Goal: Transaction & Acquisition: Purchase product/service

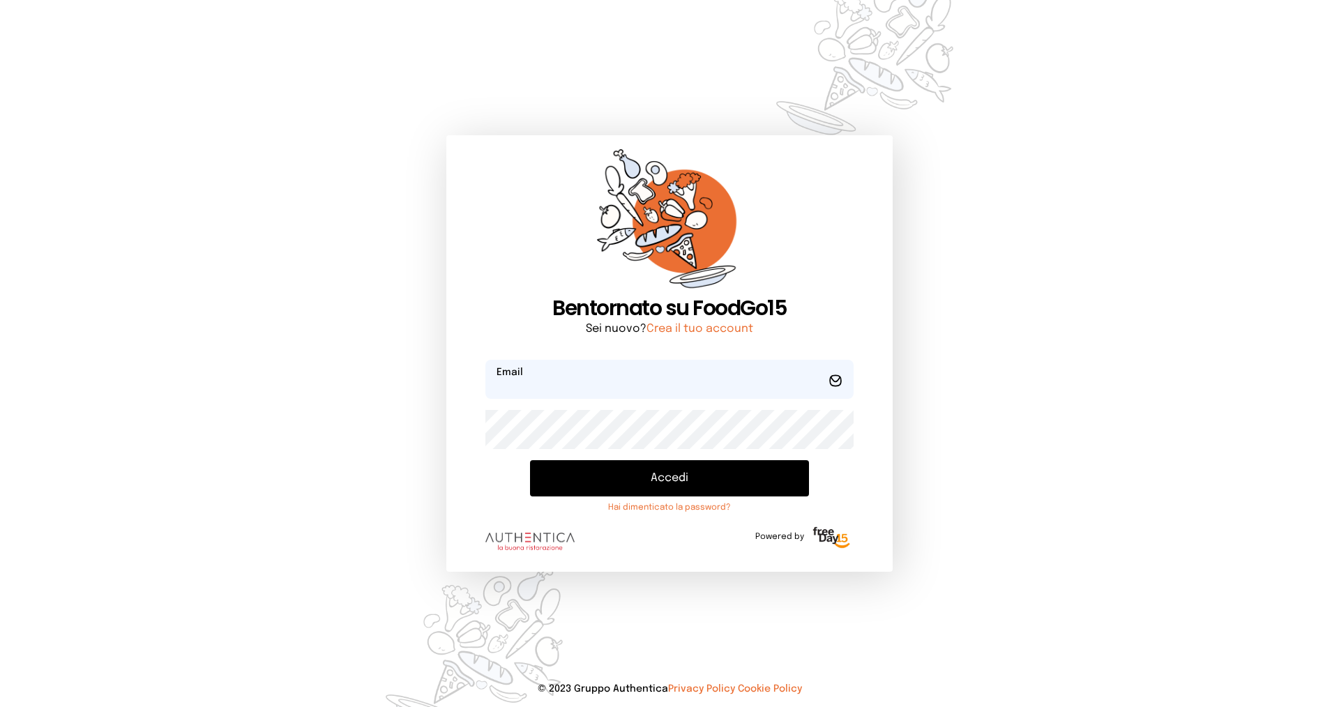
type input "**********"
click at [646, 484] on button "Accedi" at bounding box center [669, 478] width 279 height 36
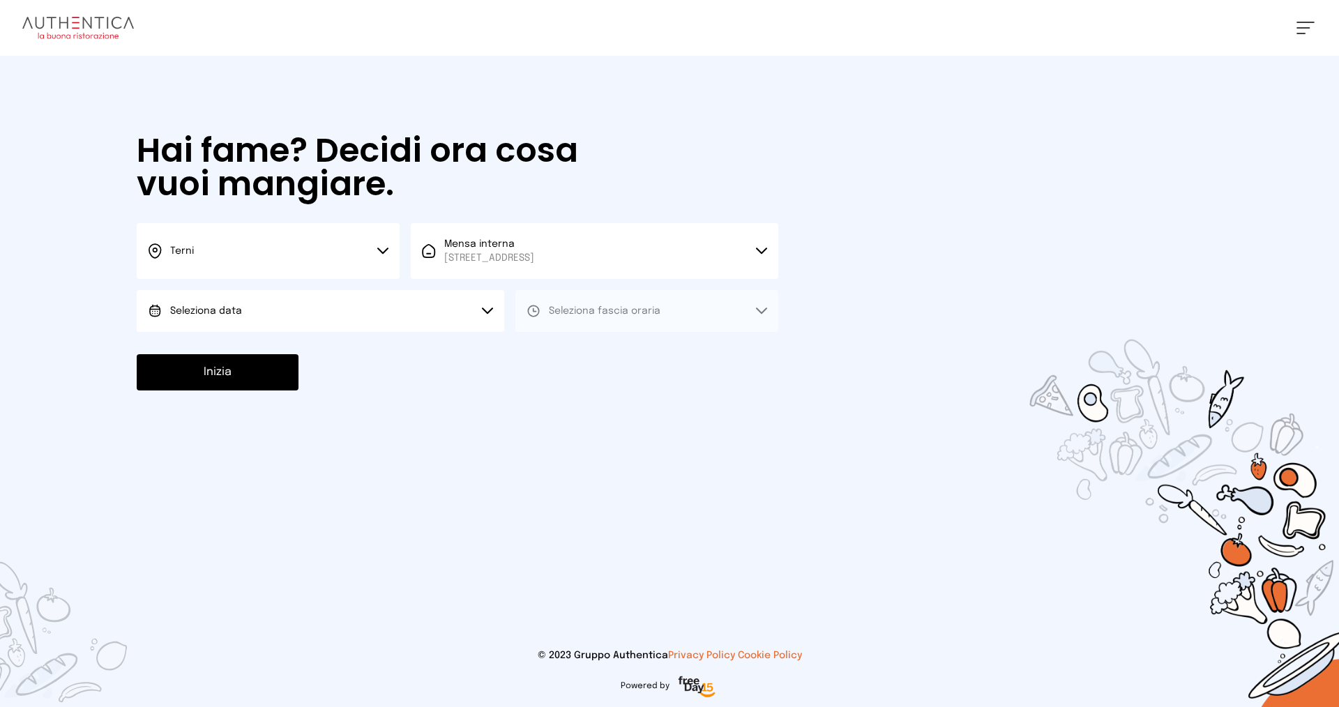
click at [236, 308] on span "Seleziona data" at bounding box center [206, 311] width 72 height 10
click at [204, 345] on span "[DATE], [DATE]" at bounding box center [204, 350] width 68 height 14
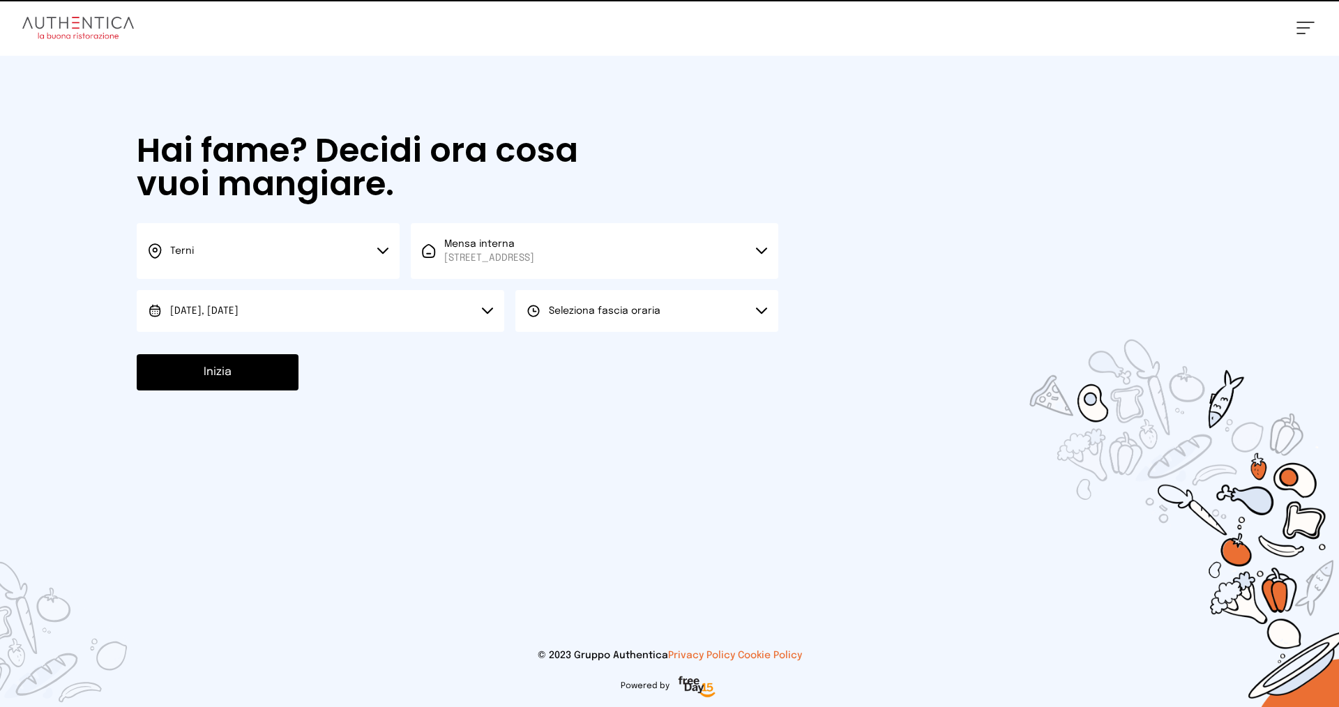
click at [625, 311] on span "Seleziona fascia oraria" at bounding box center [605, 311] width 112 height 10
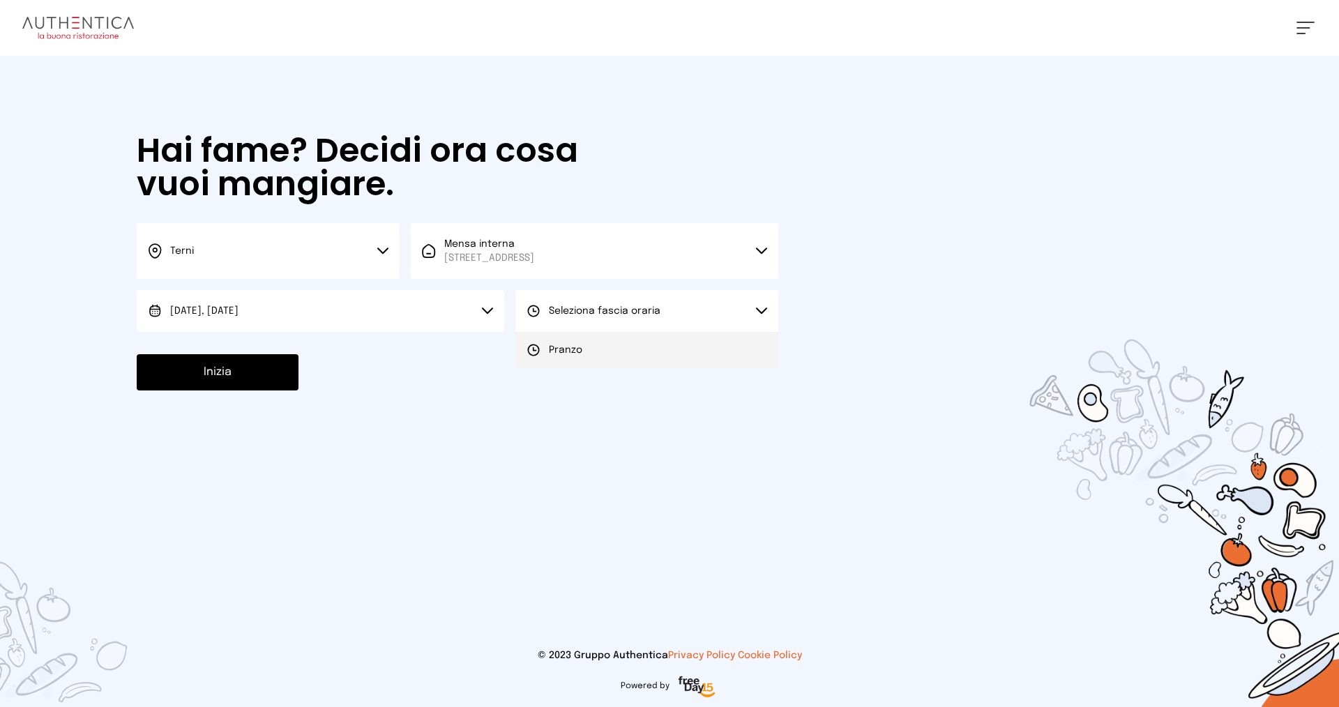
click at [607, 355] on li "Pranzo" at bounding box center [646, 350] width 263 height 36
click at [222, 370] on button "Inizia" at bounding box center [218, 372] width 162 height 36
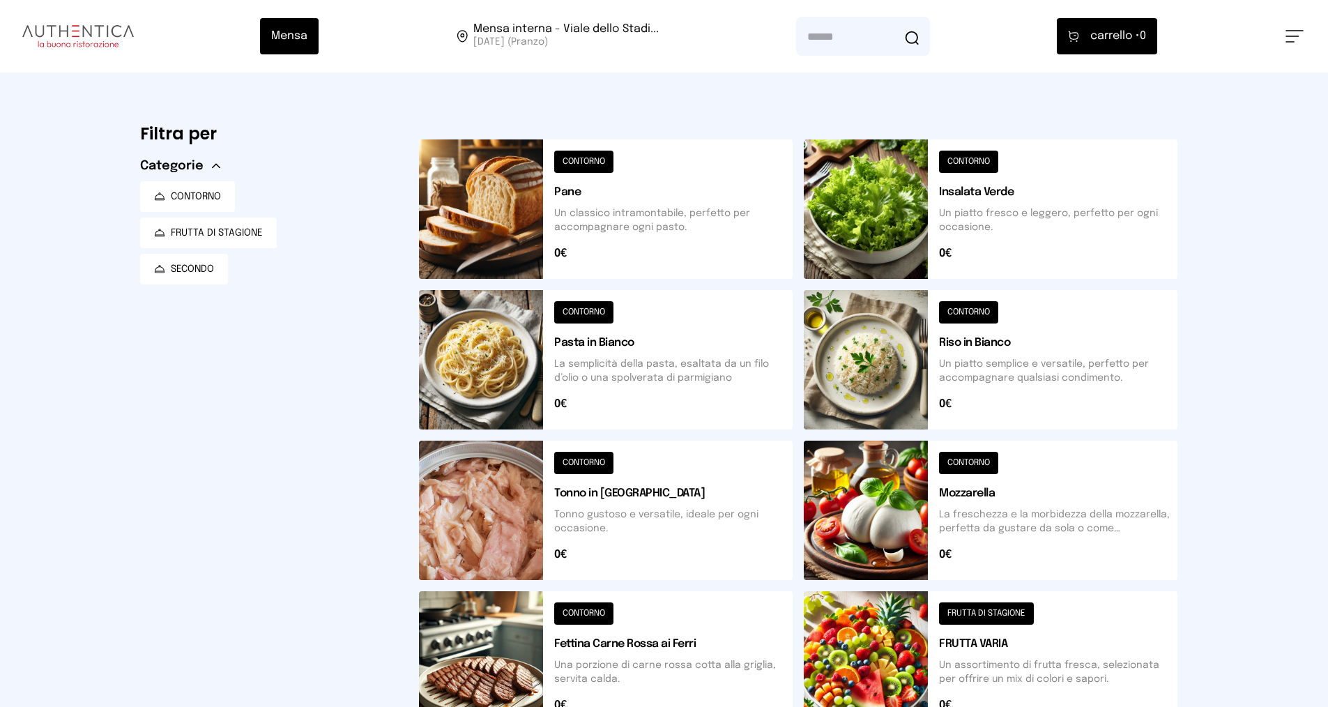
click at [1011, 368] on button at bounding box center [991, 359] width 374 height 139
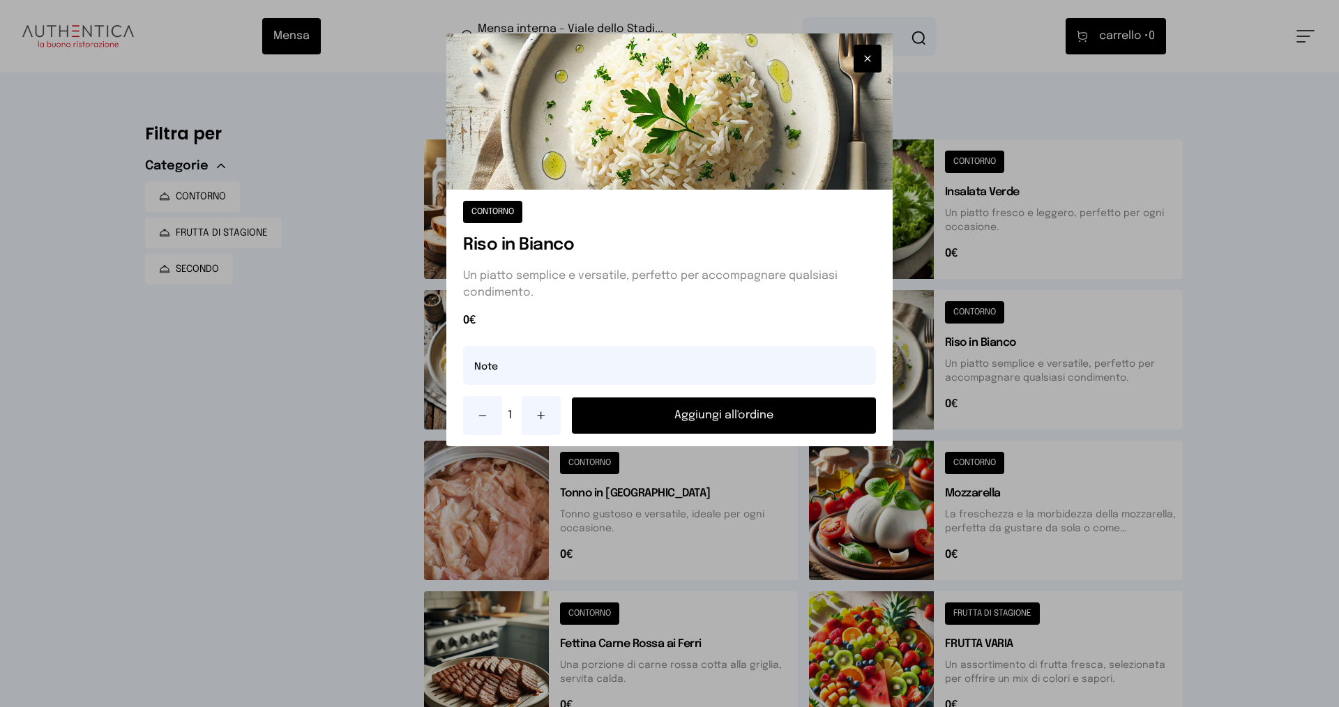
click at [756, 420] on button "Aggiungi all'ordine" at bounding box center [724, 415] width 304 height 36
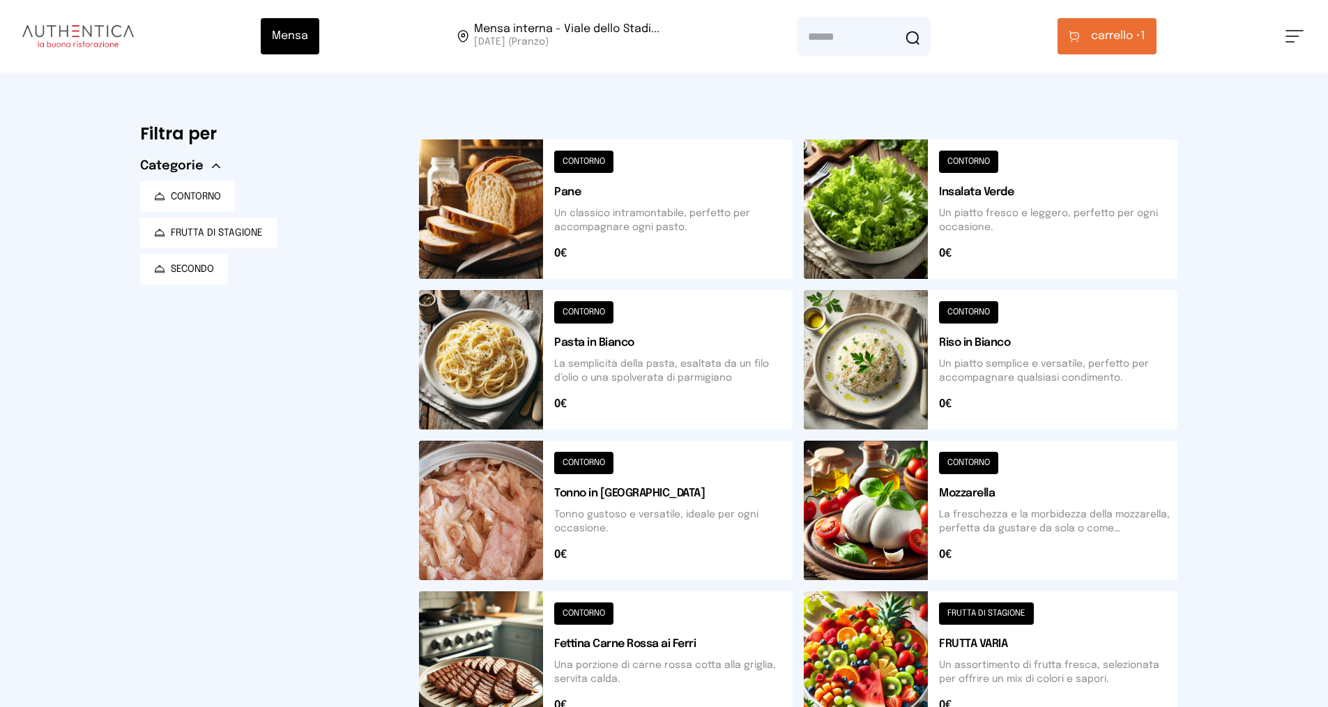
click at [1107, 33] on span "carrello •" at bounding box center [1116, 36] width 50 height 17
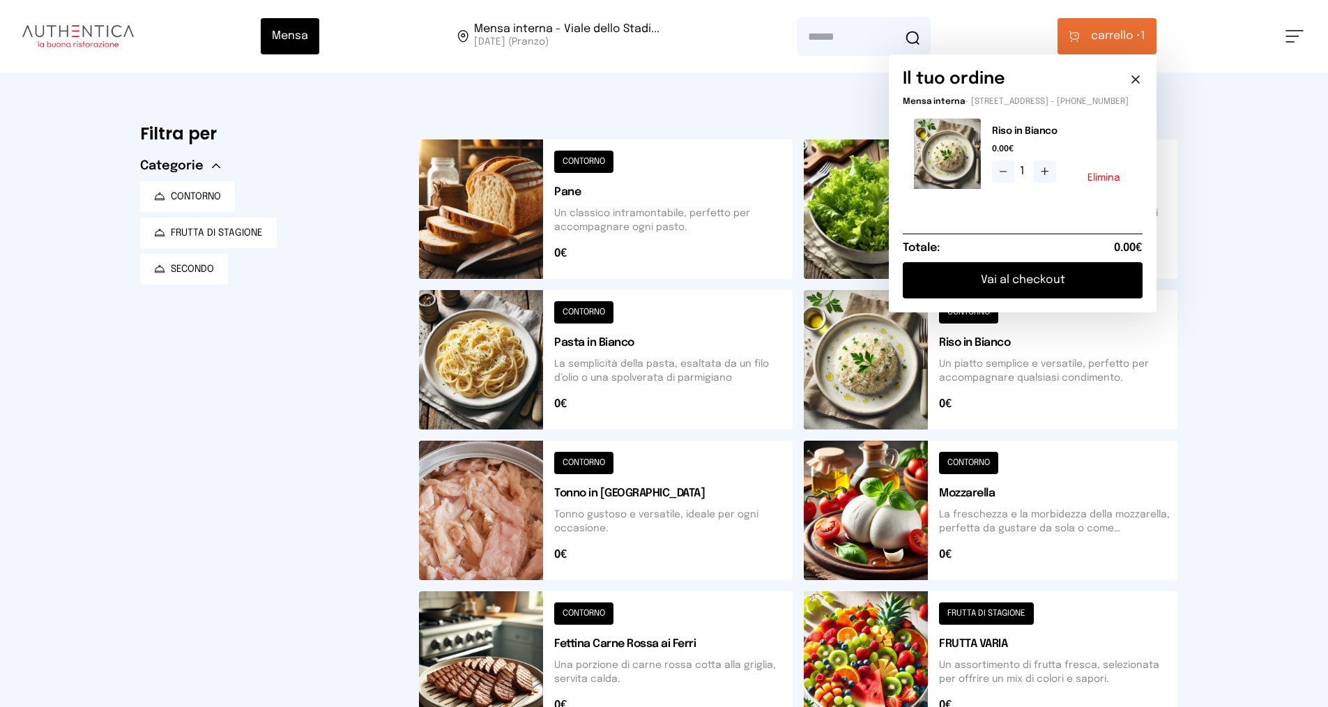
click at [1012, 294] on button "Vai al checkout" at bounding box center [1023, 280] width 240 height 36
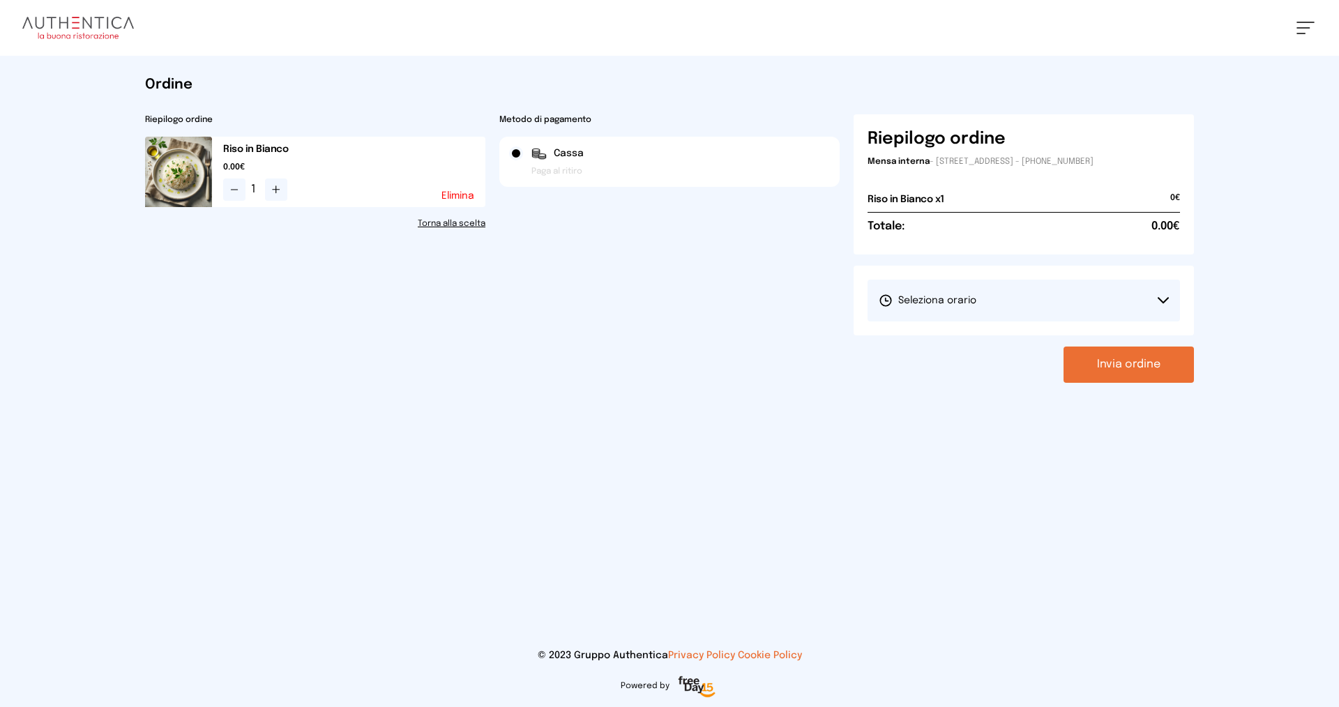
click at [1015, 303] on button "Seleziona orario" at bounding box center [1023, 301] width 312 height 42
click at [936, 347] on li "1° Turno (13:00 - 15:00)" at bounding box center [1023, 339] width 312 height 36
click at [1087, 368] on button "Invia ordine" at bounding box center [1128, 365] width 130 height 36
